Goal: Information Seeking & Learning: Learn about a topic

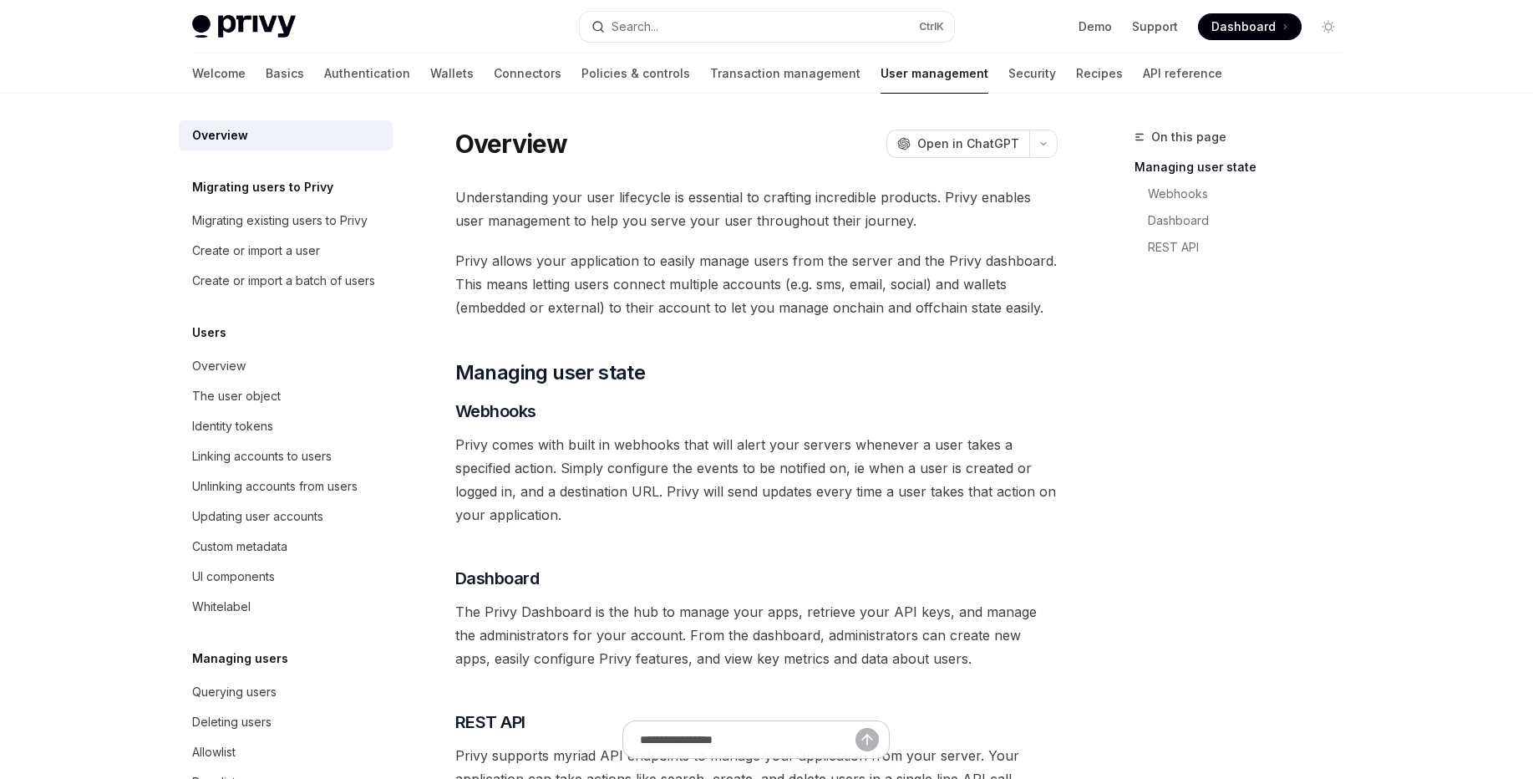
scroll to position [187, 0]
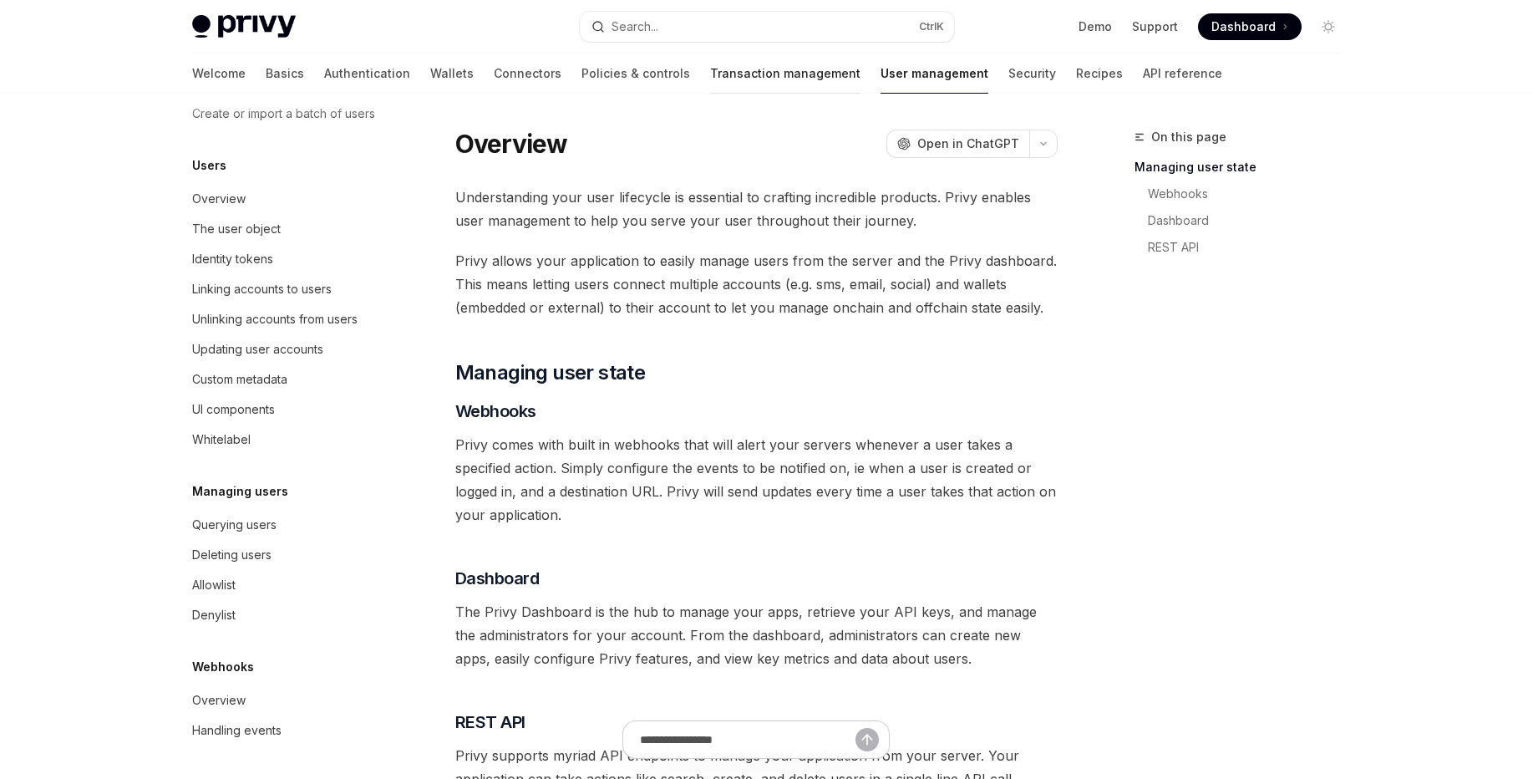
click at [710, 60] on link "Transaction management" at bounding box center [785, 73] width 150 height 40
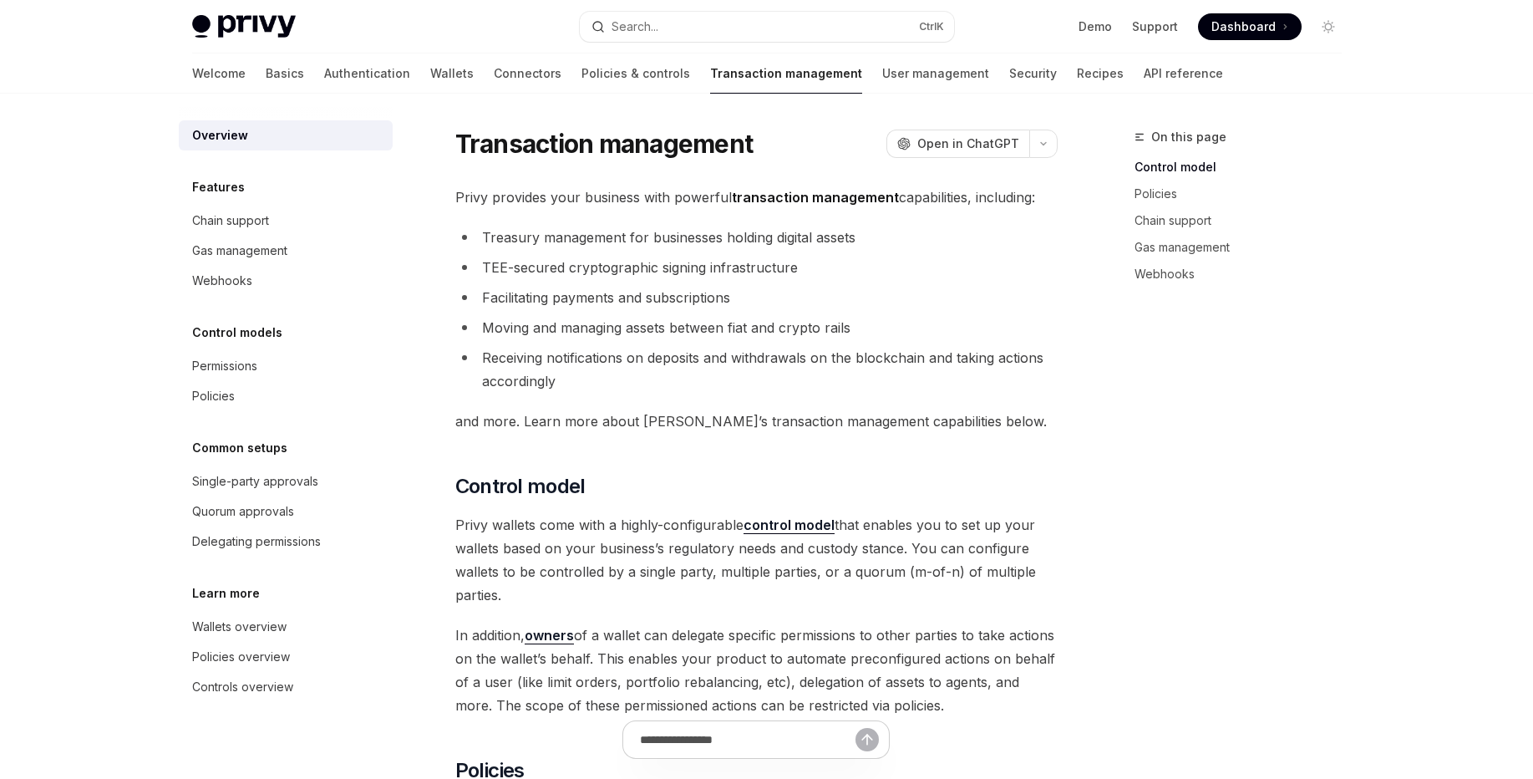
click at [710, 62] on link "Transaction management" at bounding box center [786, 73] width 152 height 40
click at [581, 74] on link "Policies & controls" at bounding box center [635, 73] width 109 height 40
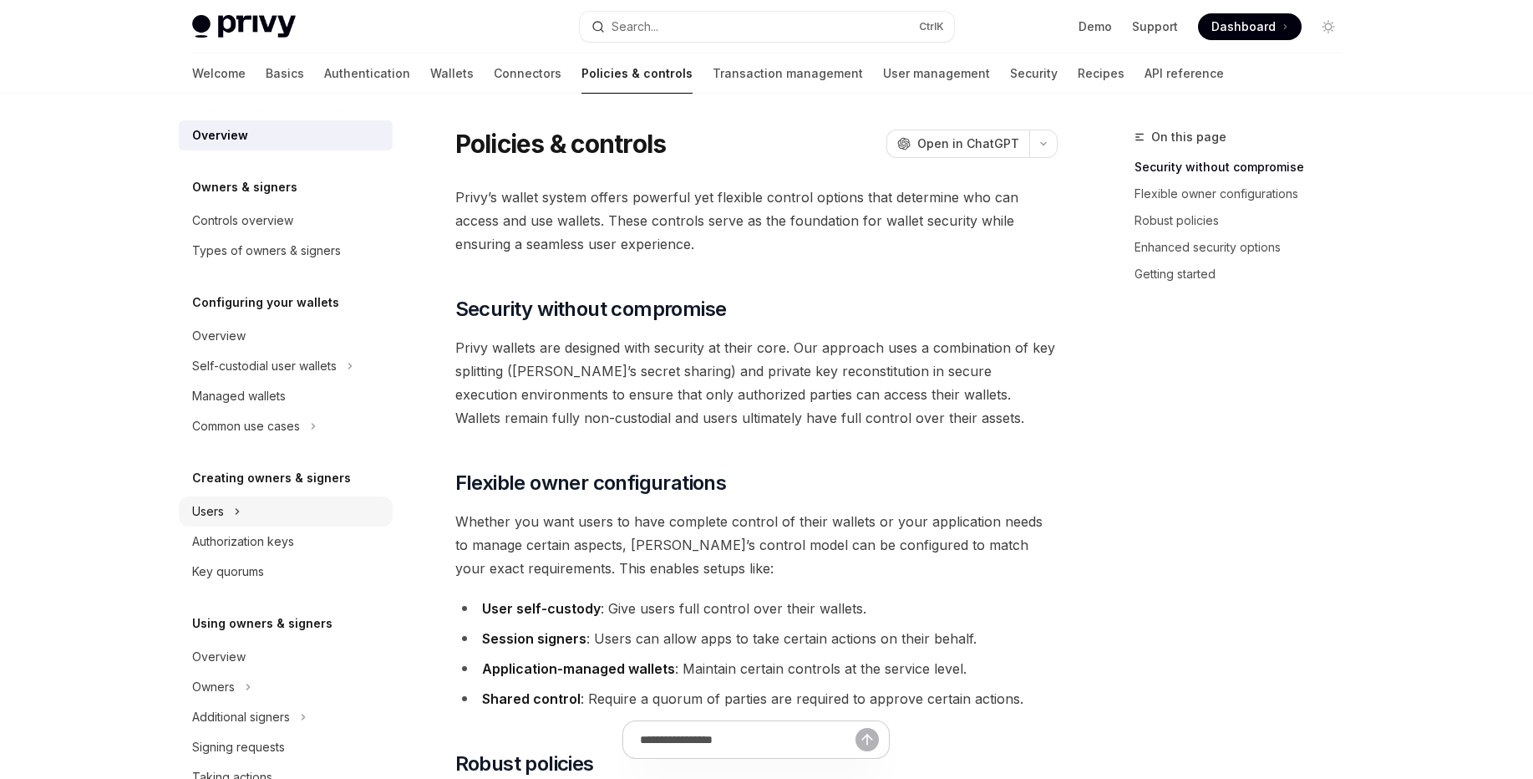
click at [275, 510] on div "Users" at bounding box center [286, 511] width 214 height 30
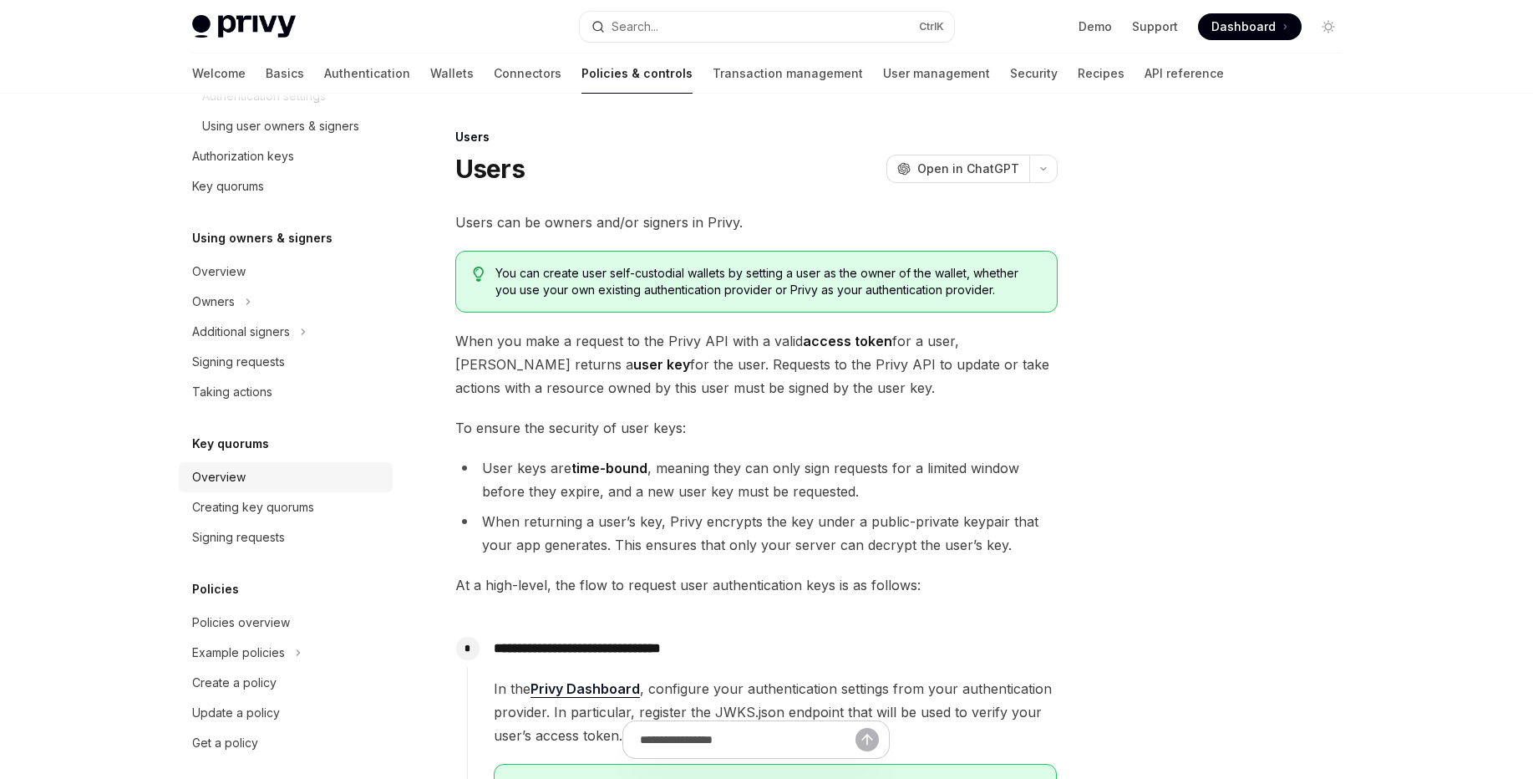
scroll to position [488, 0]
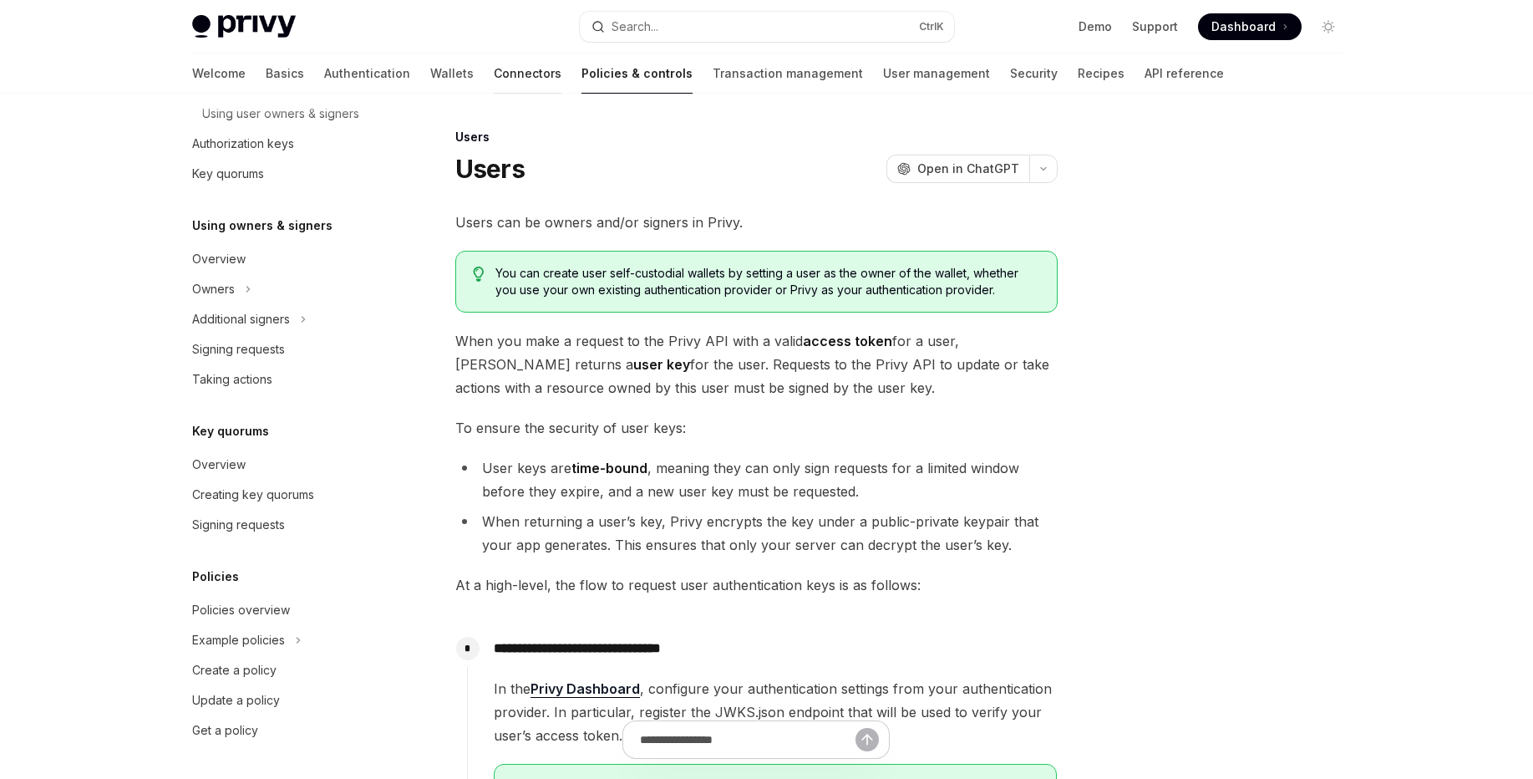
click at [494, 87] on link "Connectors" at bounding box center [528, 73] width 68 height 40
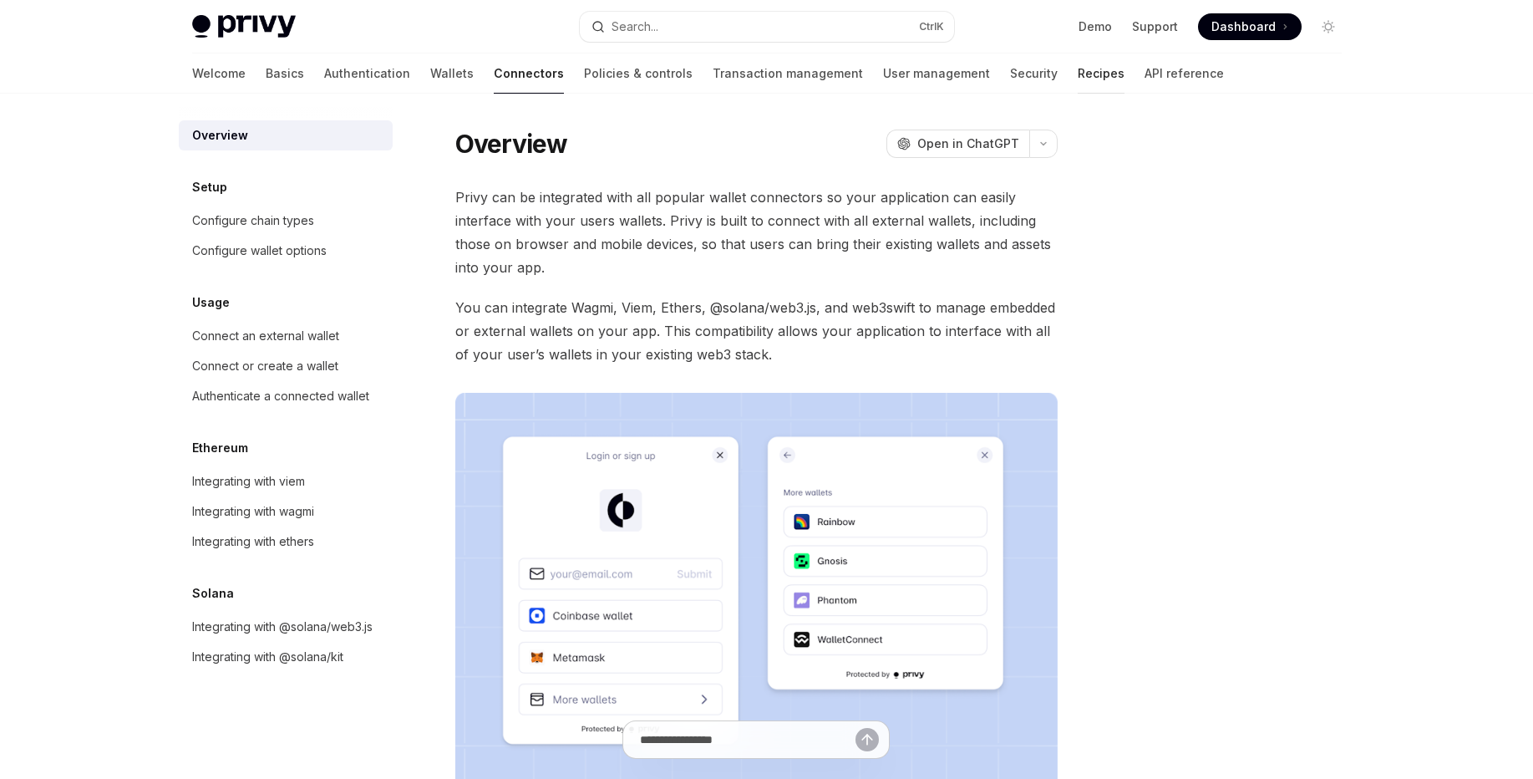
click at [1078, 84] on link "Recipes" at bounding box center [1101, 73] width 47 height 40
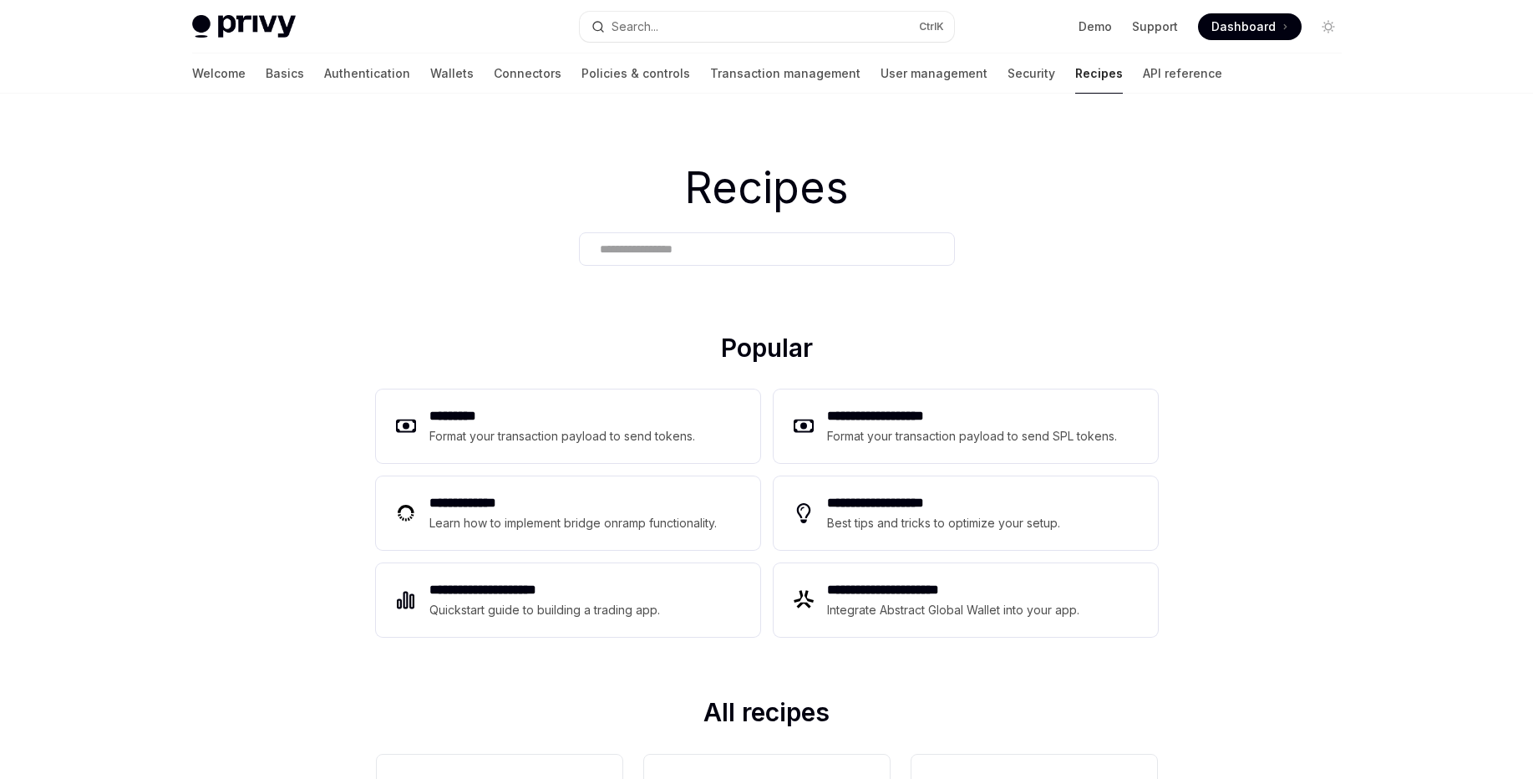
click at [952, 77] on div "Welcome Basics Authentication Wallets Connectors Policies & controls Transactio…" at bounding box center [707, 73] width 1030 height 40
click at [1008, 77] on link "Security" at bounding box center [1032, 73] width 48 height 40
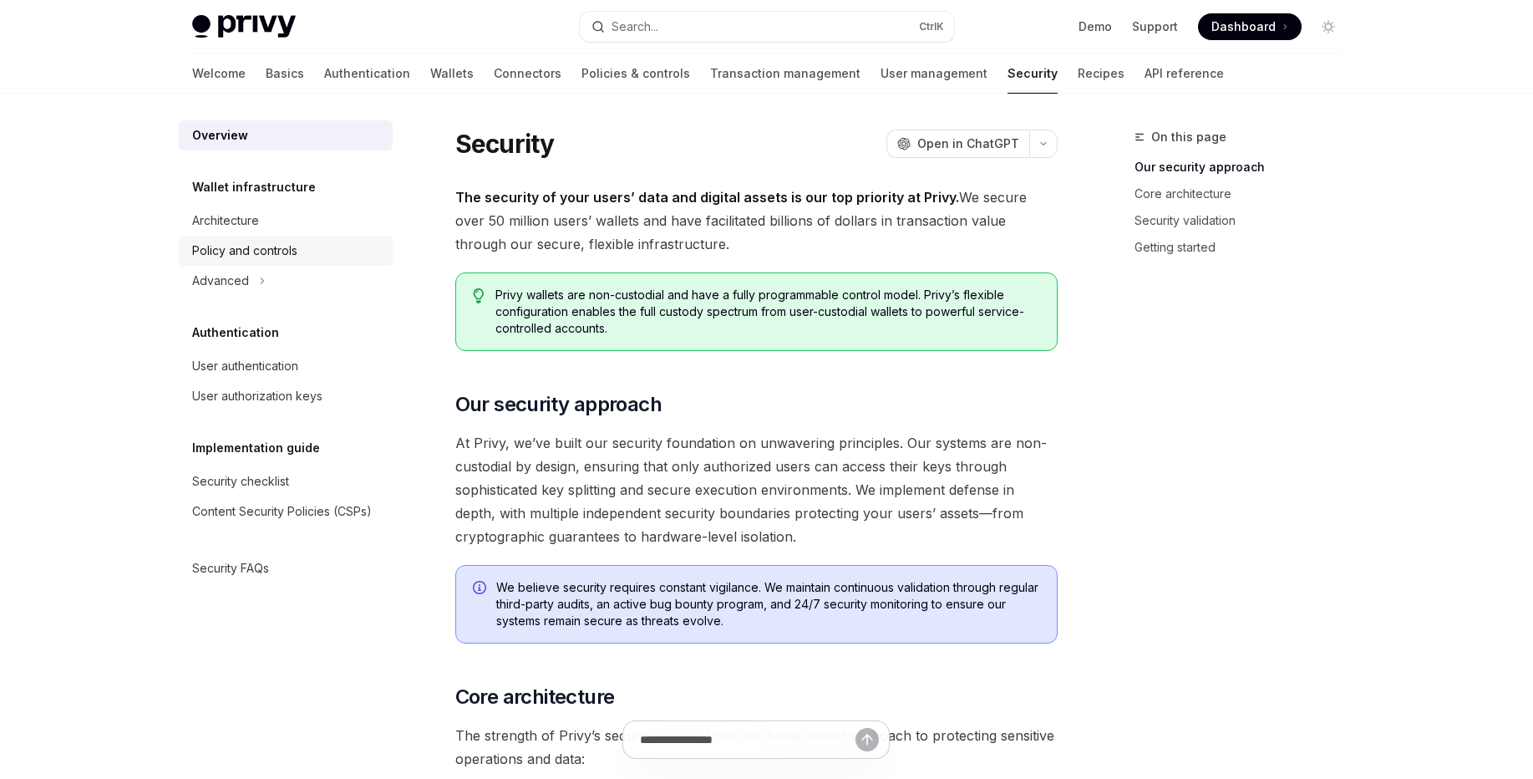
click at [265, 259] on div "Policy and controls" at bounding box center [244, 251] width 105 height 20
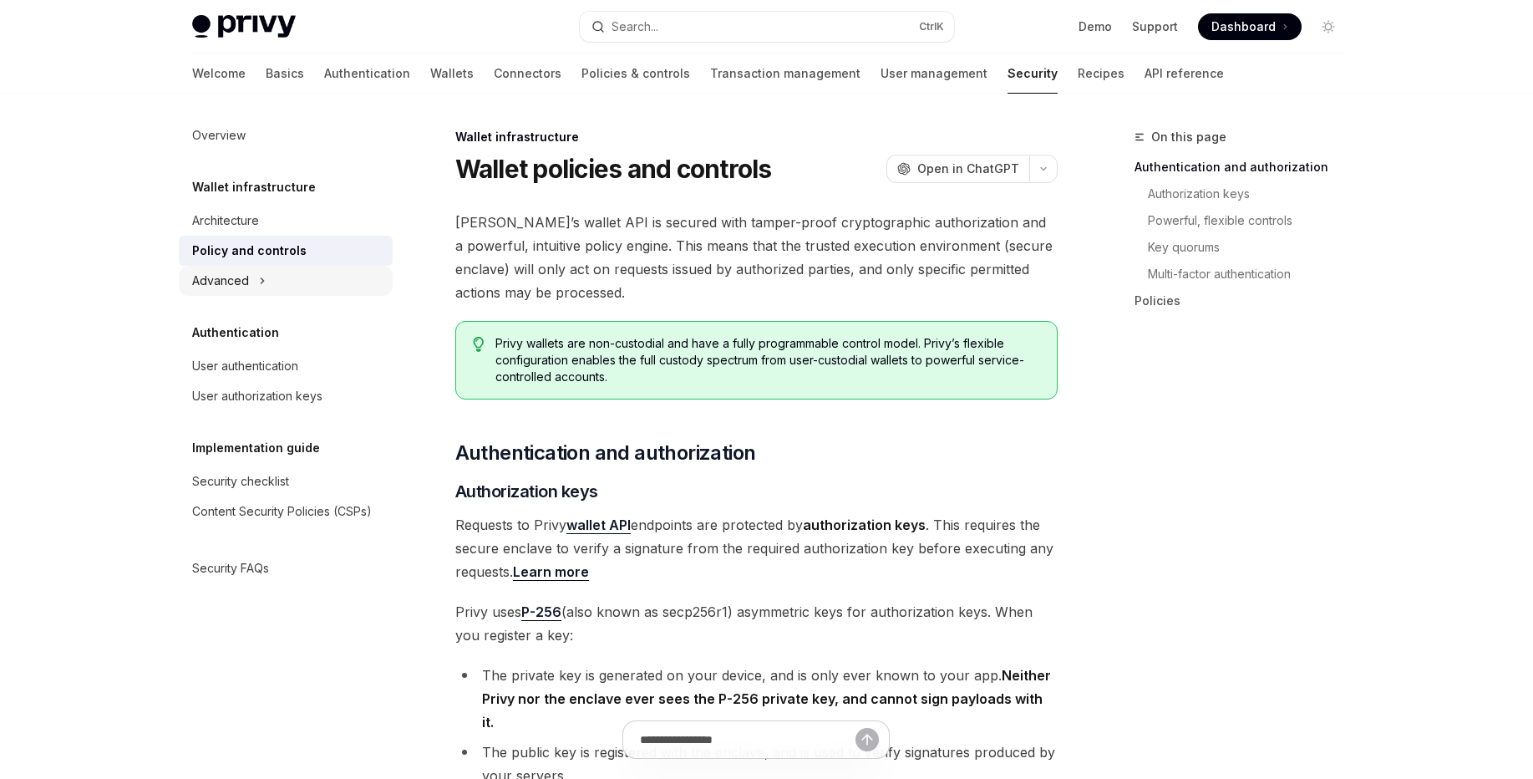
click at [259, 290] on icon at bounding box center [262, 281] width 7 height 20
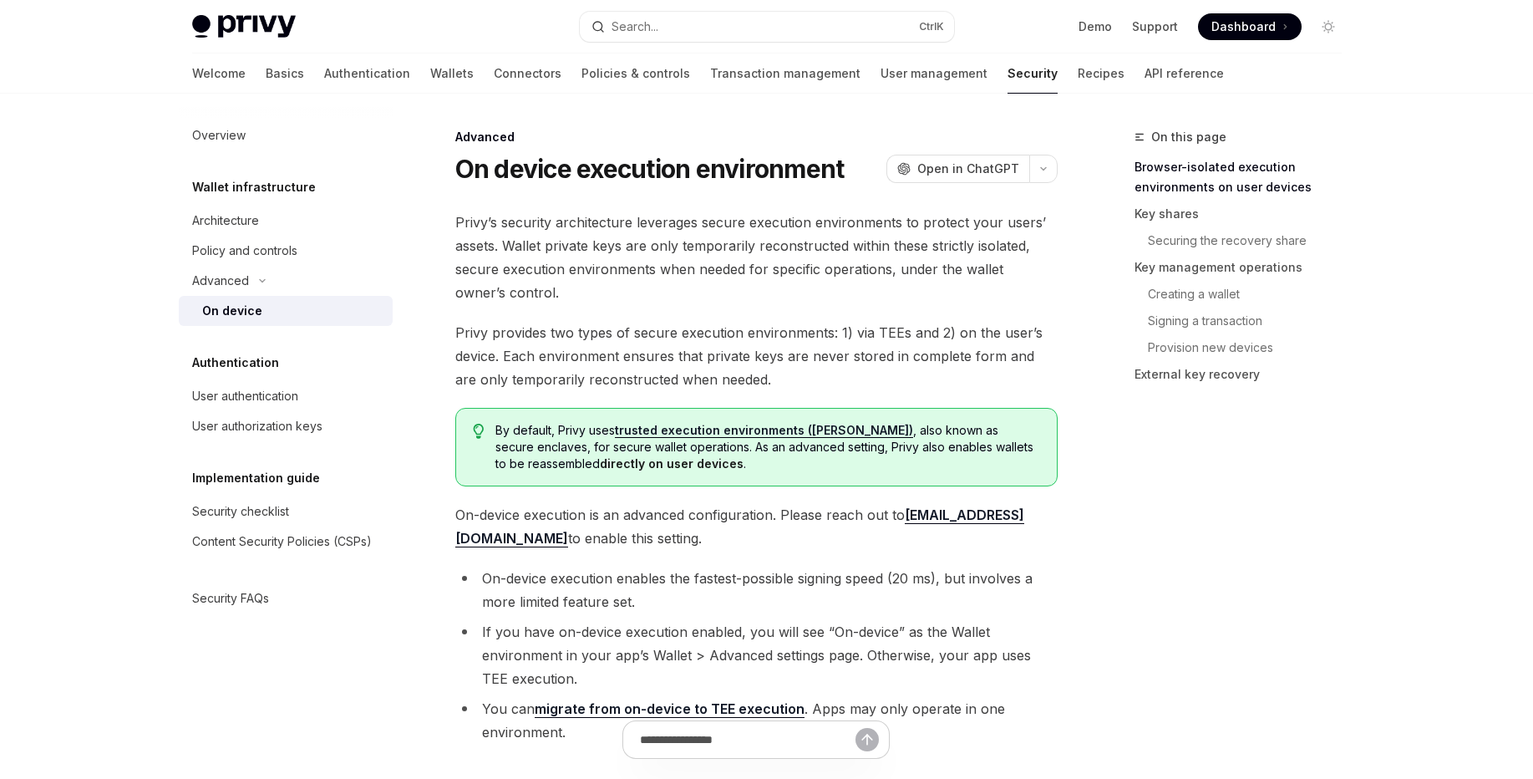
click at [272, 375] on div "Authentication User authentication User authorization keys" at bounding box center [286, 397] width 214 height 89
click at [272, 385] on link "User authentication" at bounding box center [286, 396] width 214 height 30
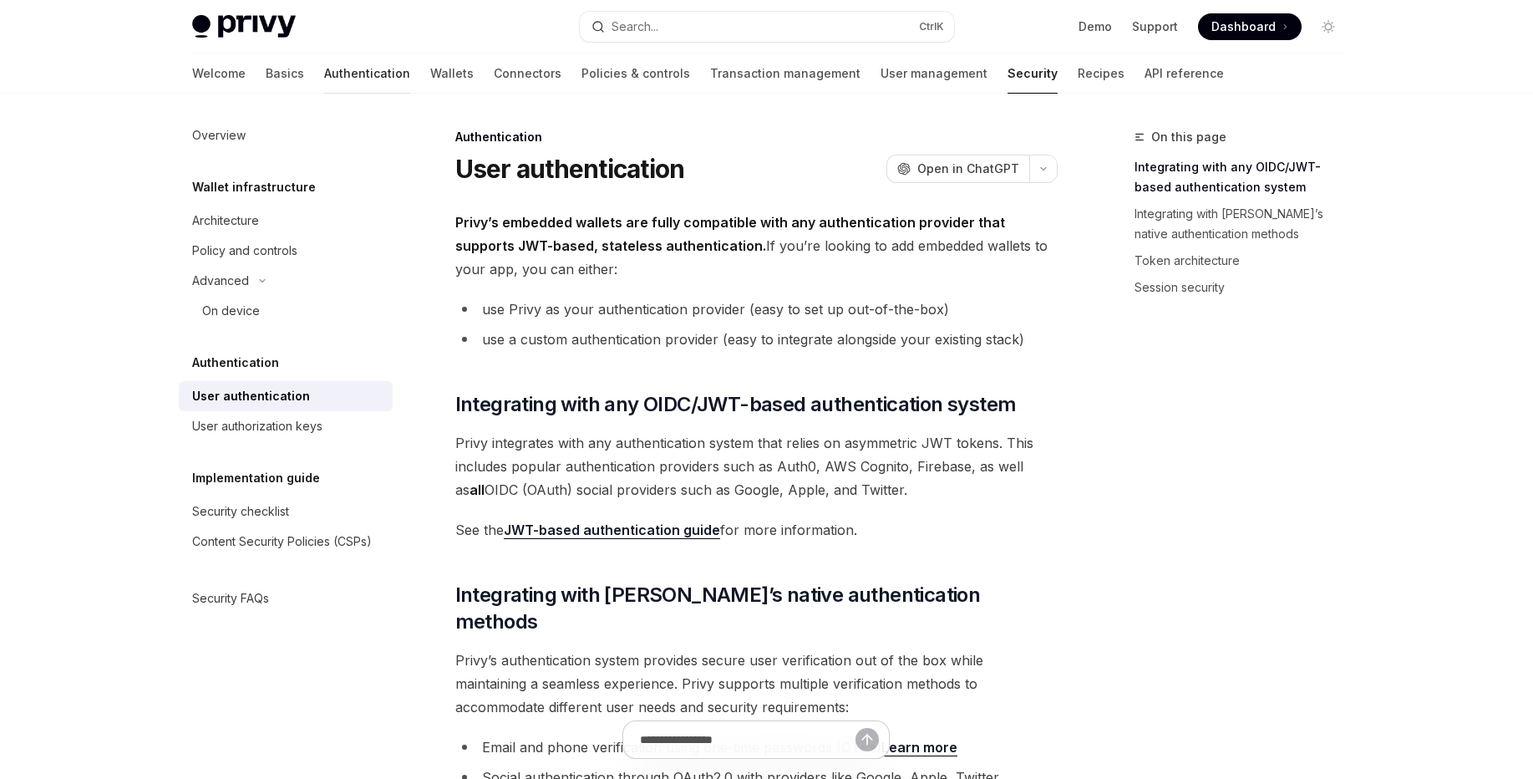
click at [324, 72] on link "Authentication" at bounding box center [367, 73] width 86 height 40
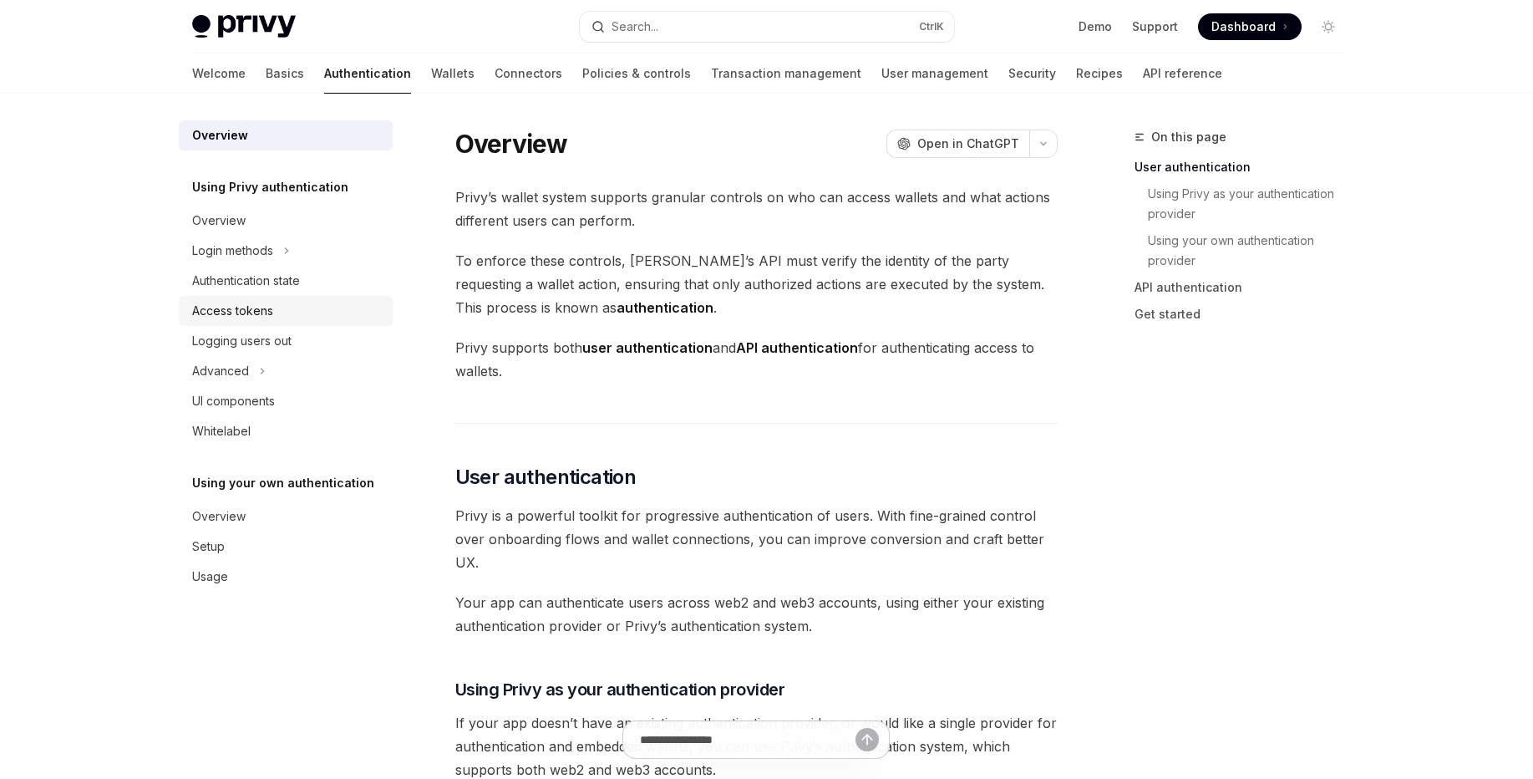
click at [268, 317] on div "Access tokens" at bounding box center [232, 311] width 81 height 20
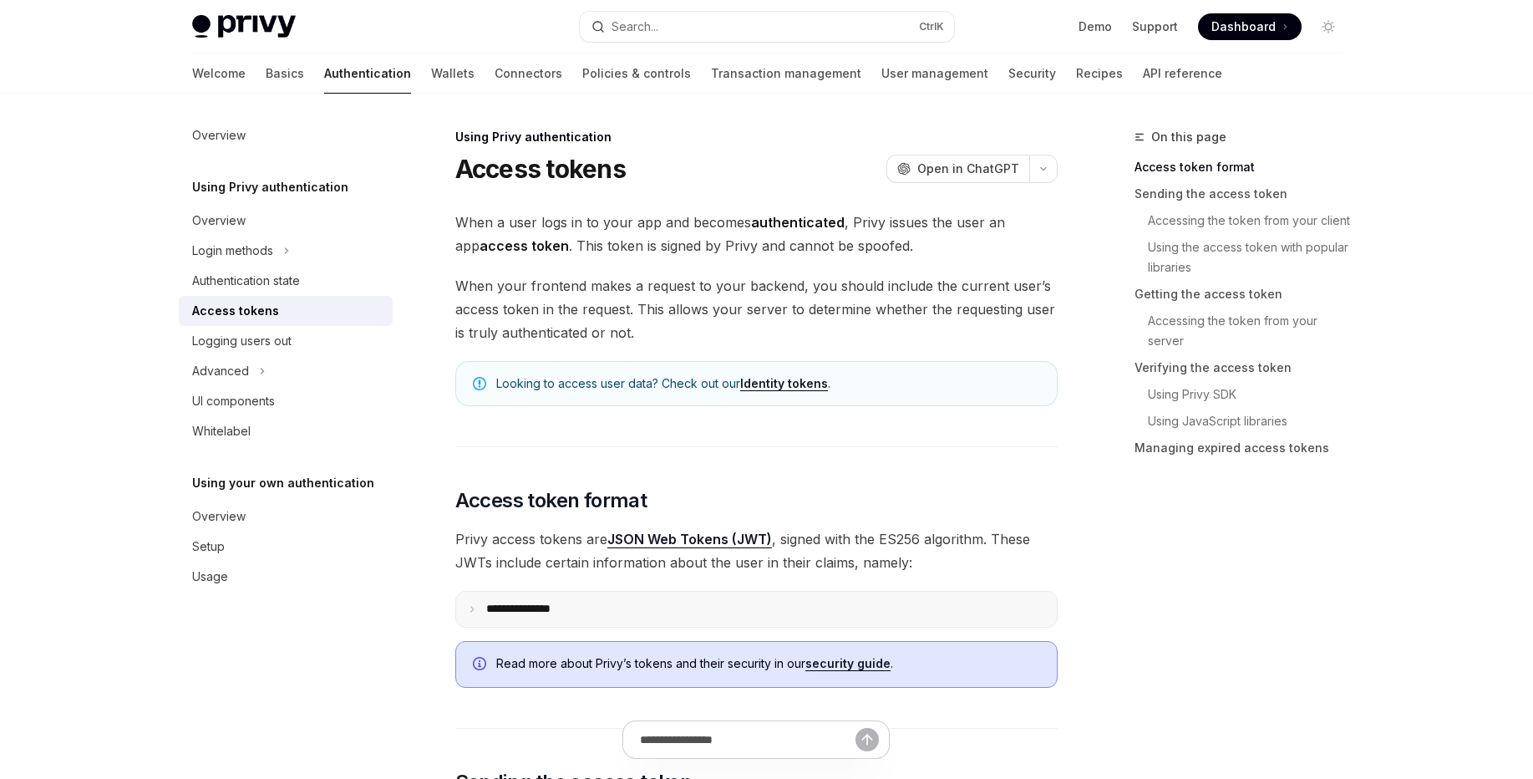
click at [681, 604] on summary "**********" at bounding box center [756, 608] width 601 height 35
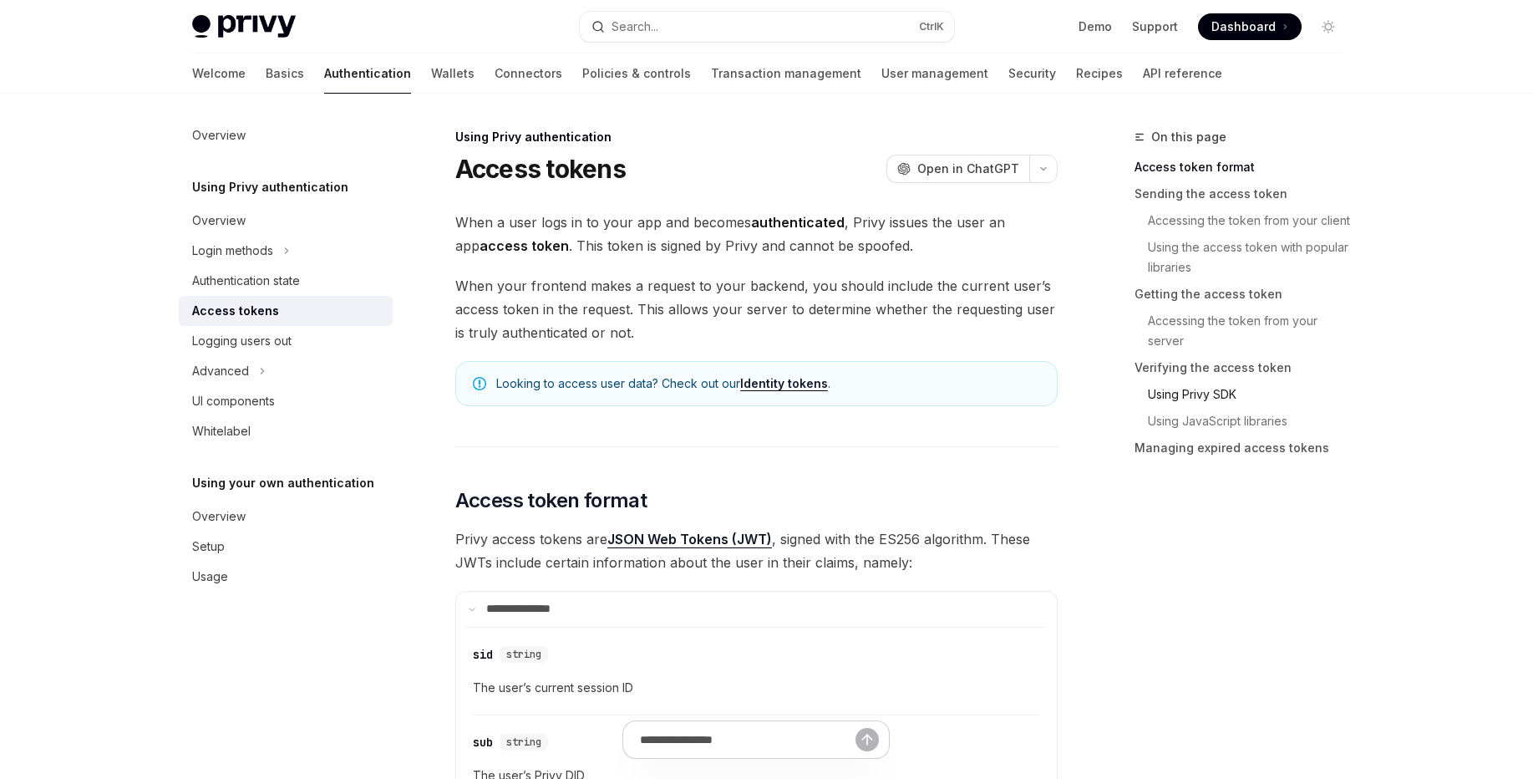
click at [1226, 398] on link "Using Privy SDK" at bounding box center [1251, 394] width 207 height 27
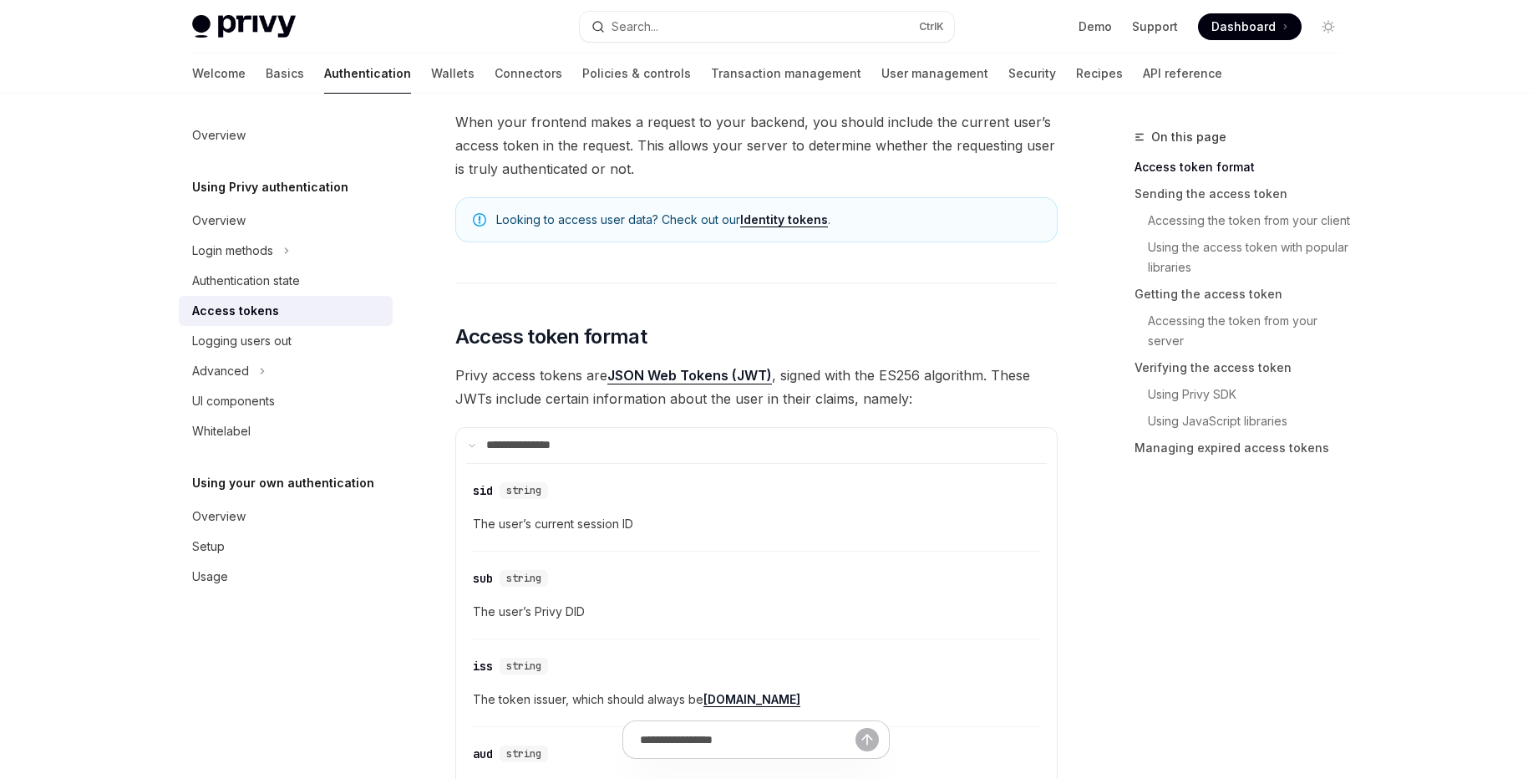
scroll to position [21, 0]
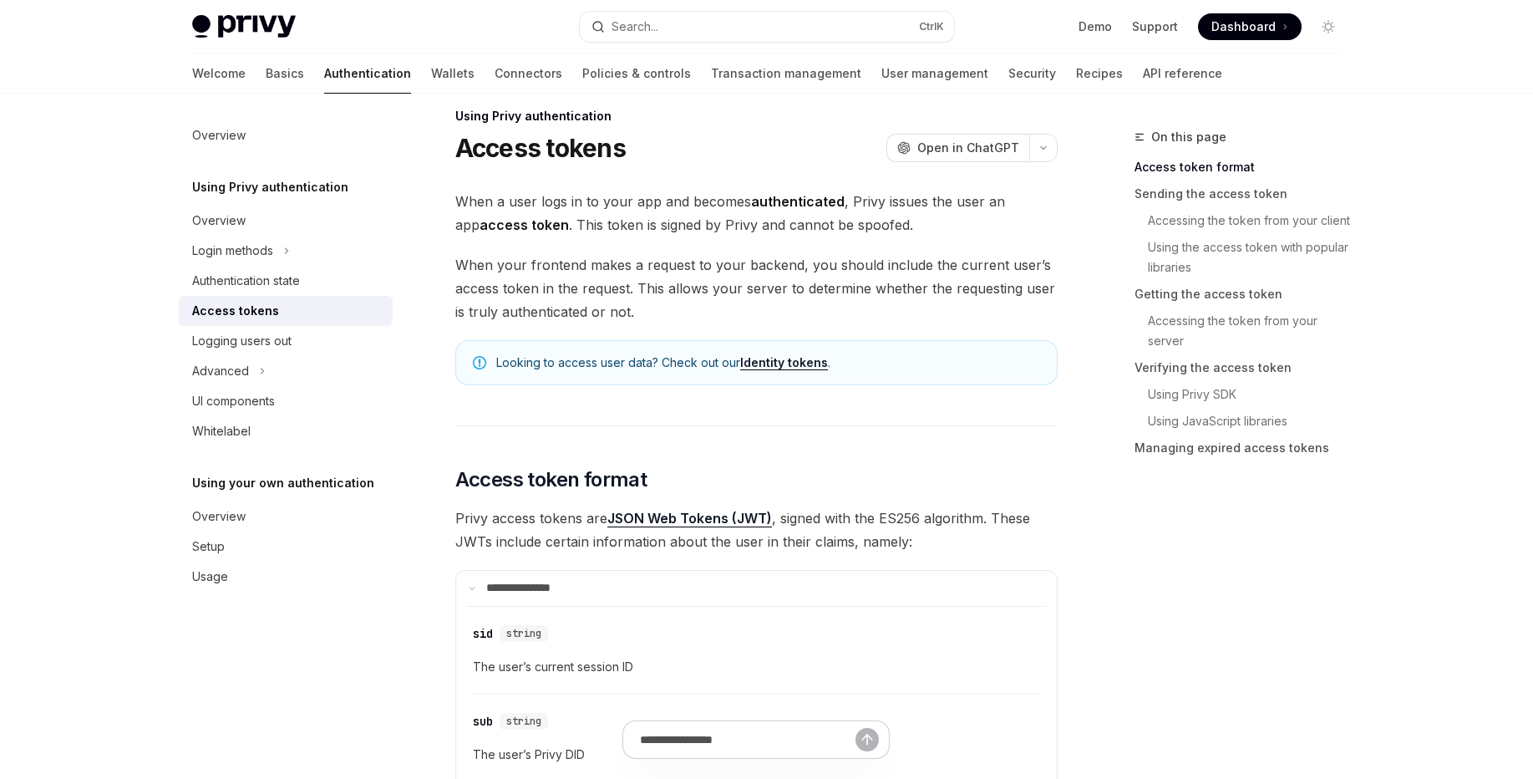
click at [795, 364] on link "Identity tokens" at bounding box center [784, 362] width 88 height 15
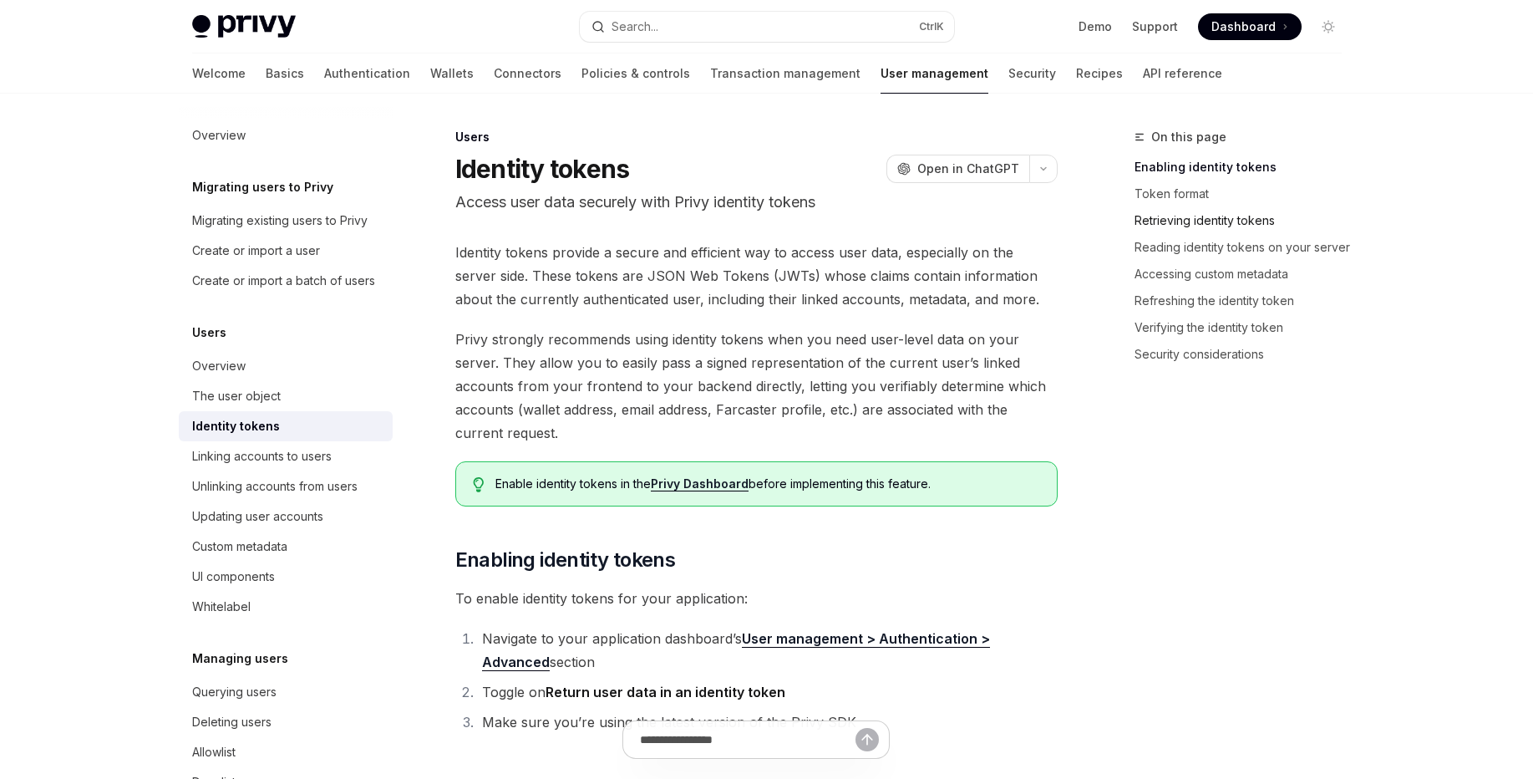
click at [1165, 214] on link "Retrieving identity tokens" at bounding box center [1244, 220] width 221 height 27
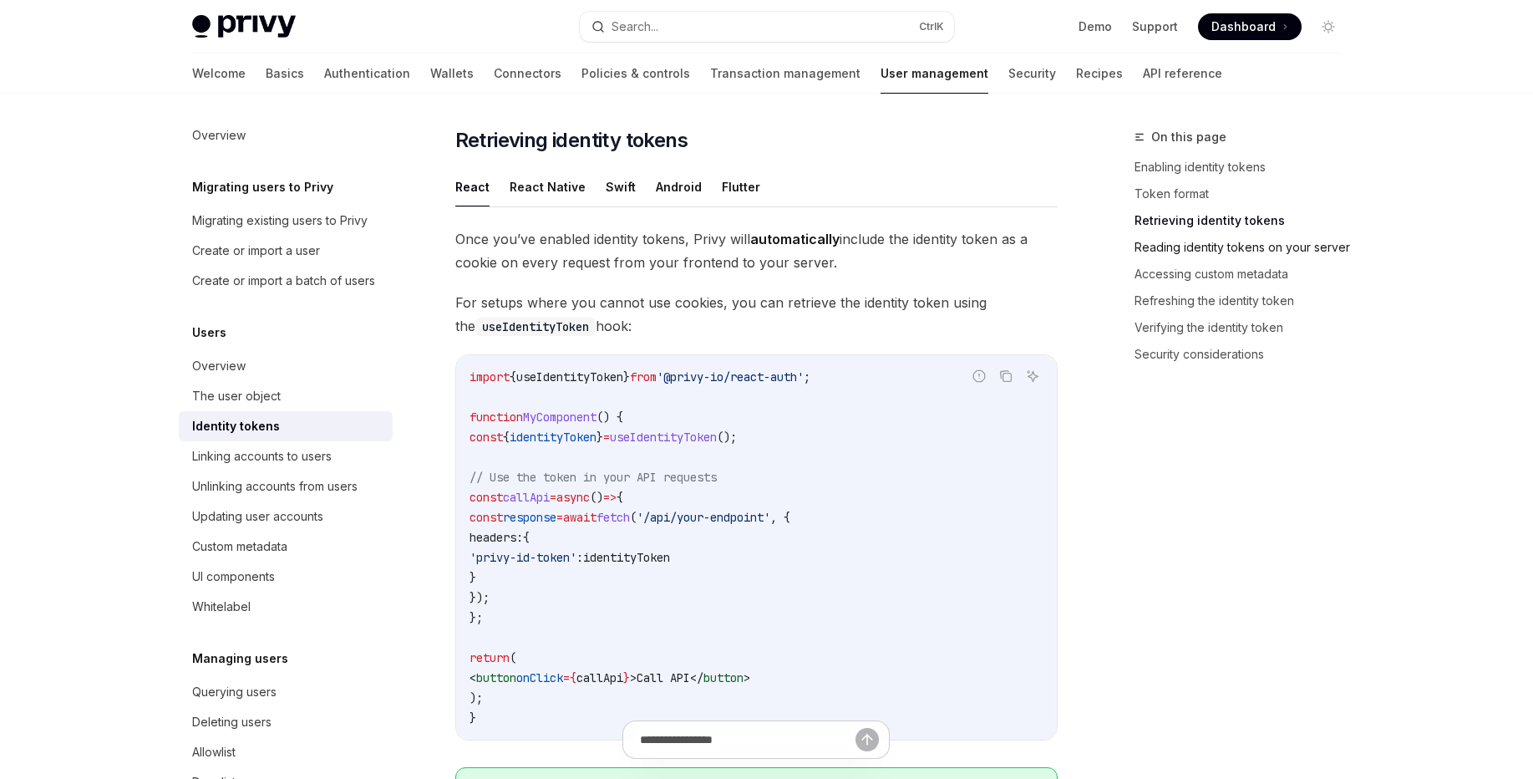
click at [1176, 235] on link "Reading identity tokens on your server" at bounding box center [1244, 247] width 221 height 27
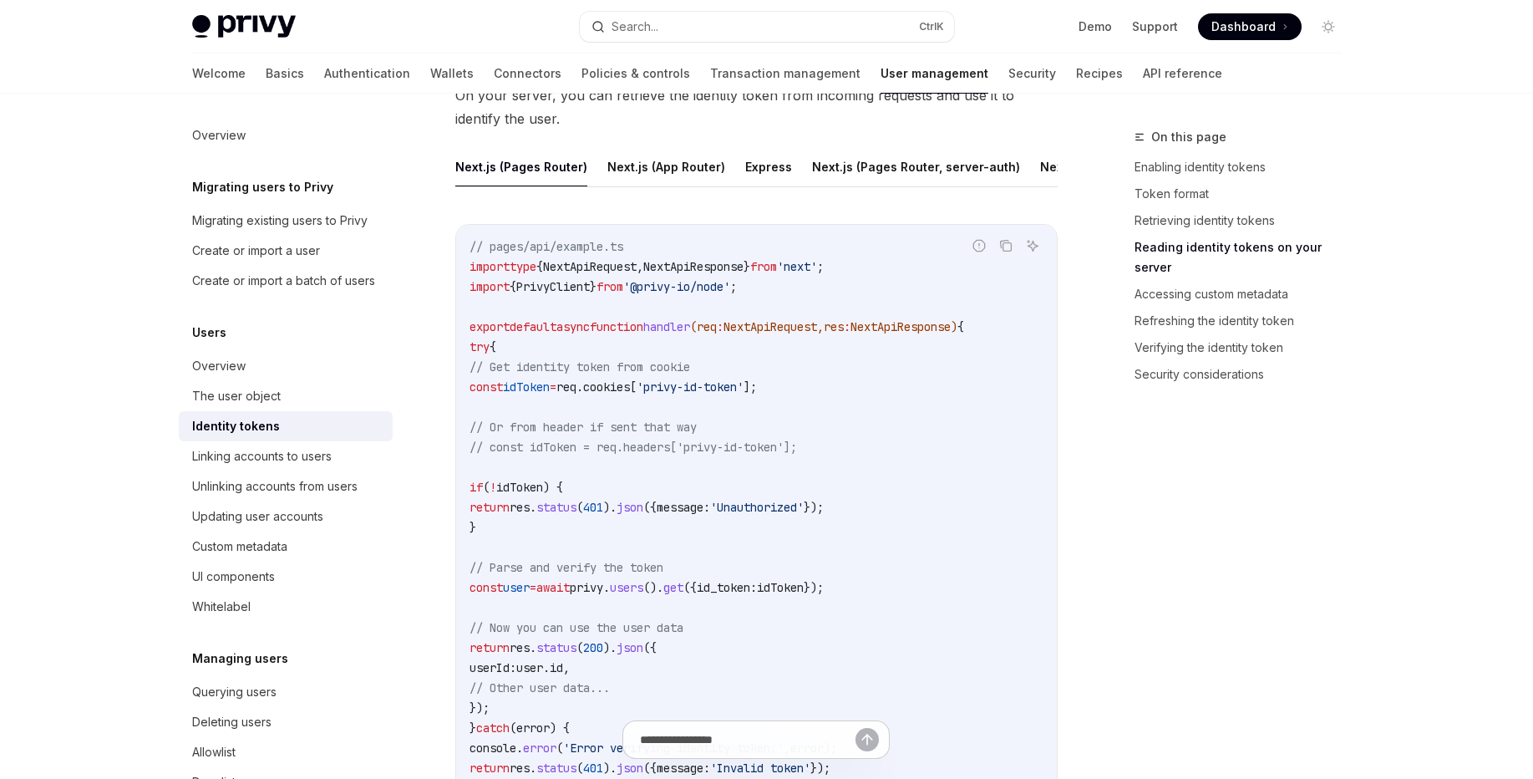
scroll to position [2406, 0]
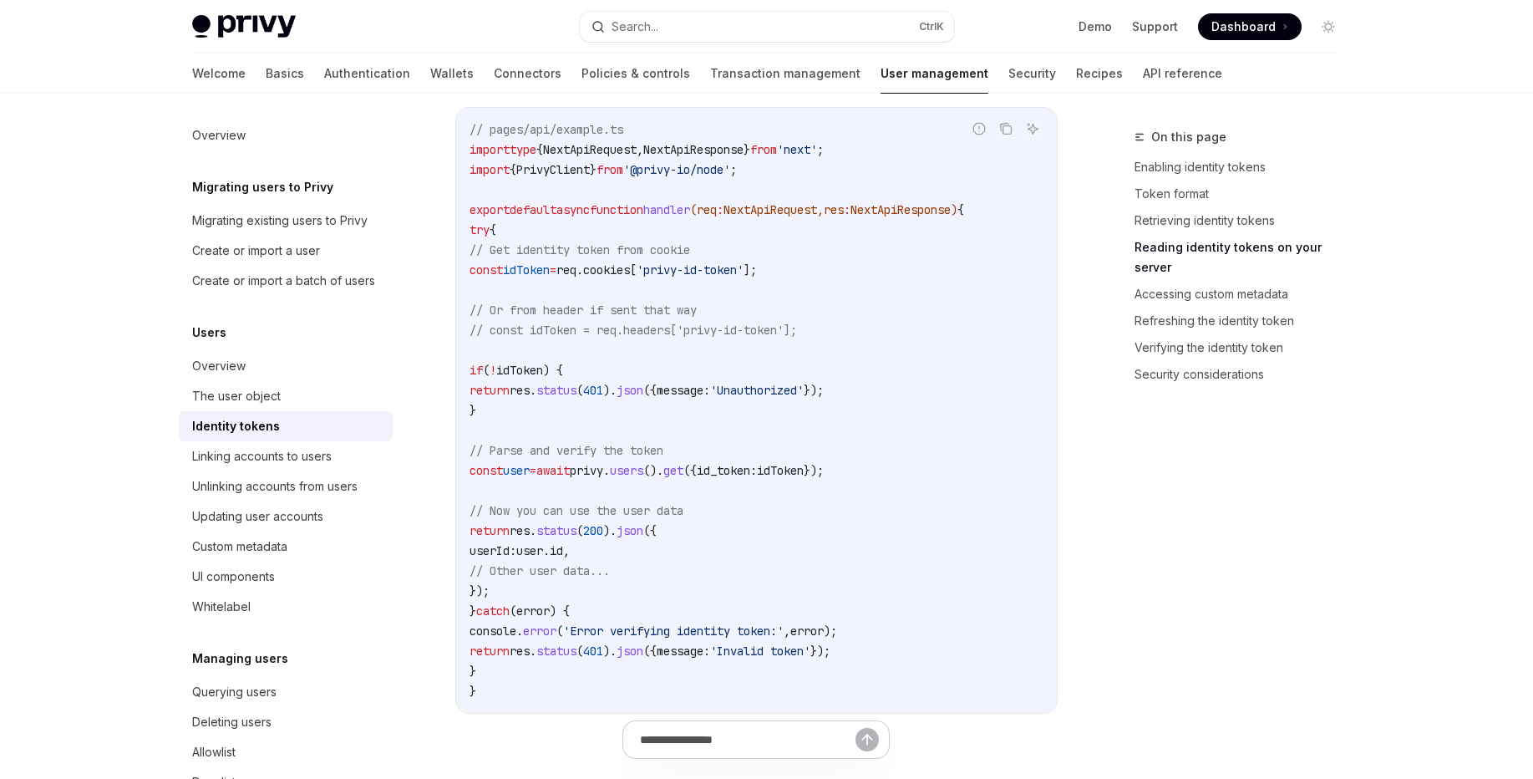
drag, startPoint x: 487, startPoint y: 382, endPoint x: 568, endPoint y: 417, distance: 88.3
click at [568, 417] on code "// pages/api/example.ts import type { NextApiRequest , NextApiResponse } from '…" at bounding box center [757, 409] width 574 height 581
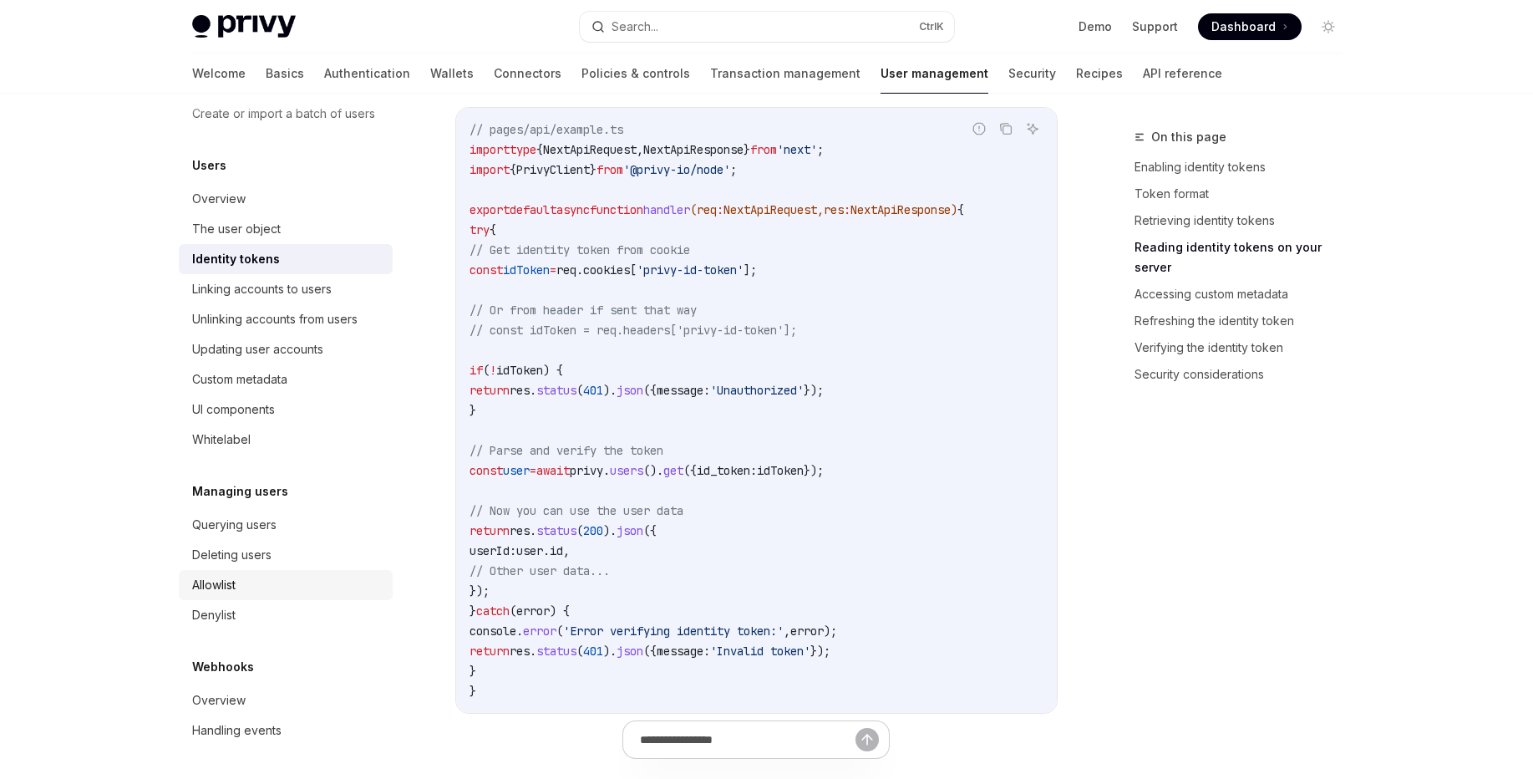
scroll to position [187, 0]
click at [1008, 71] on link "Security" at bounding box center [1032, 73] width 48 height 40
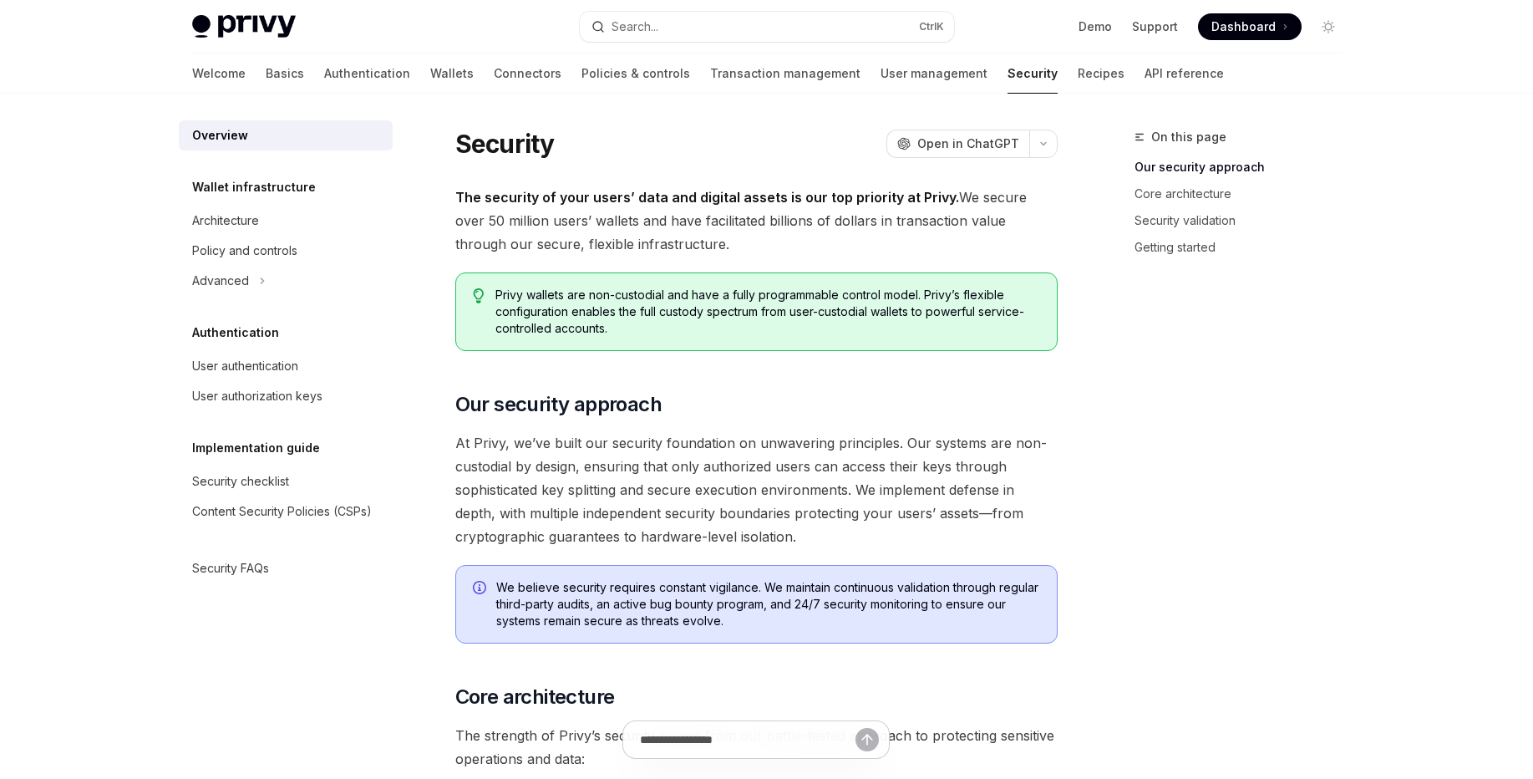
click at [738, 82] on link "Transaction management" at bounding box center [785, 73] width 150 height 40
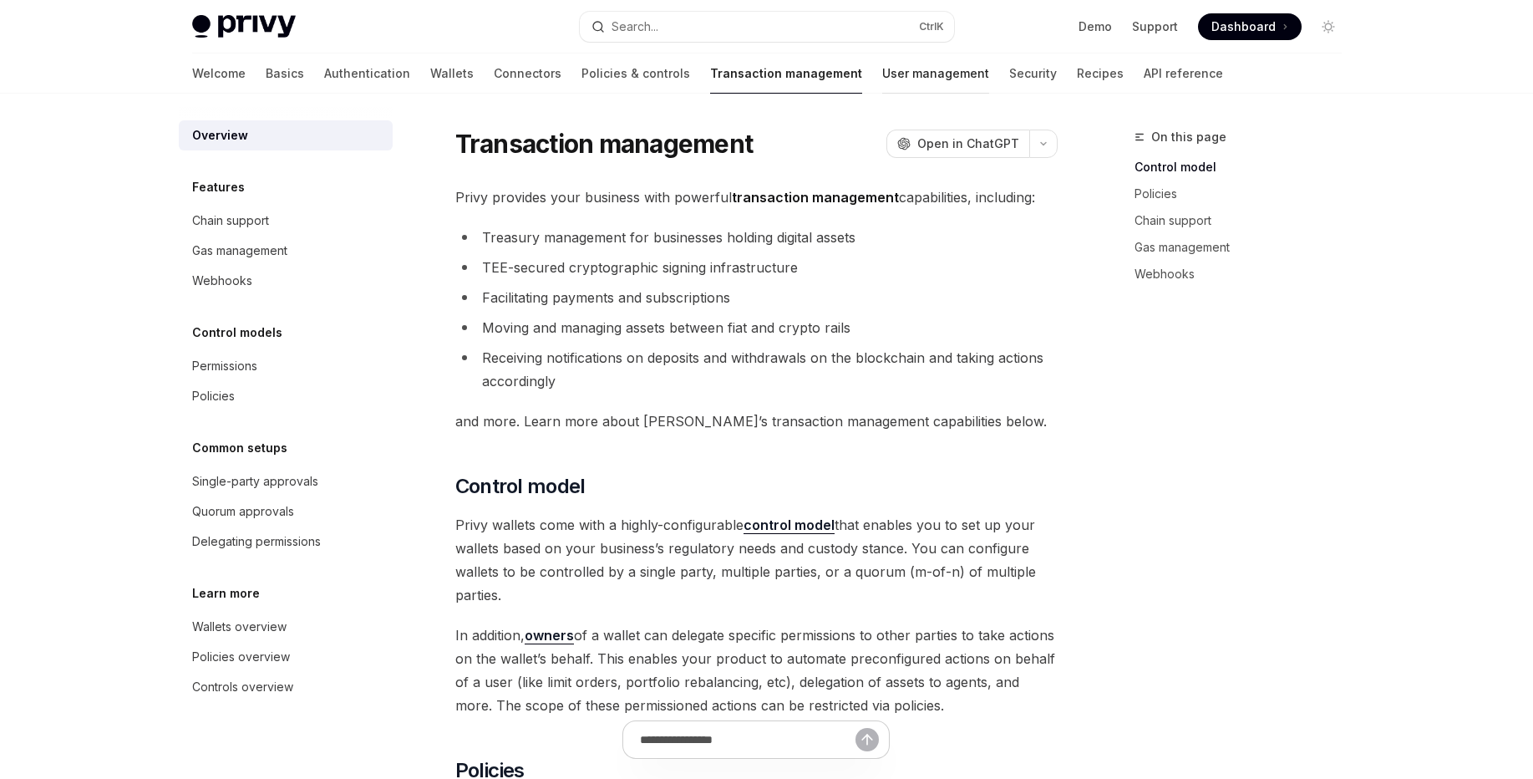
click at [882, 74] on link "User management" at bounding box center [935, 73] width 107 height 40
type textarea "*"
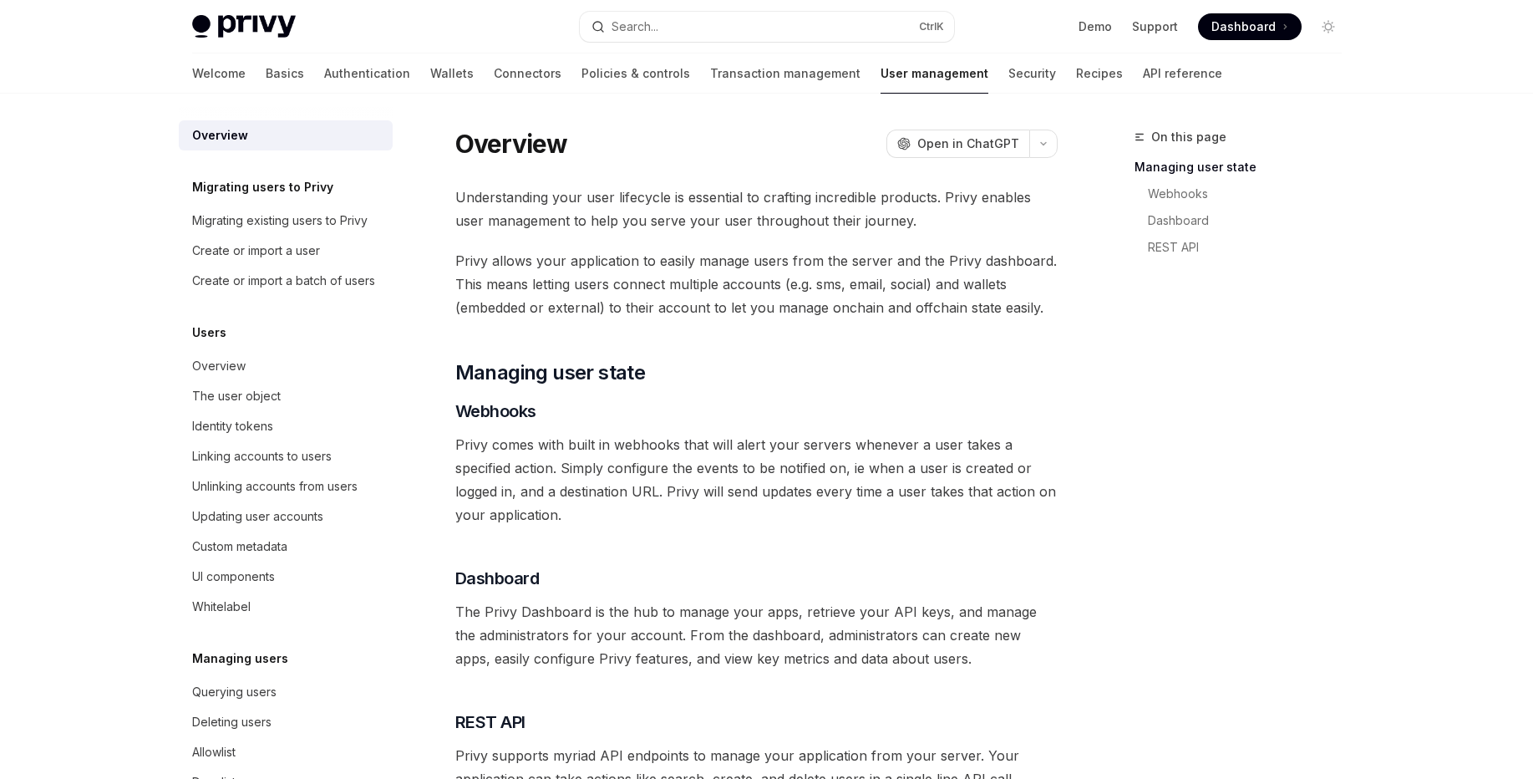
scroll to position [282, 0]
